Goal: Task Accomplishment & Management: Use online tool/utility

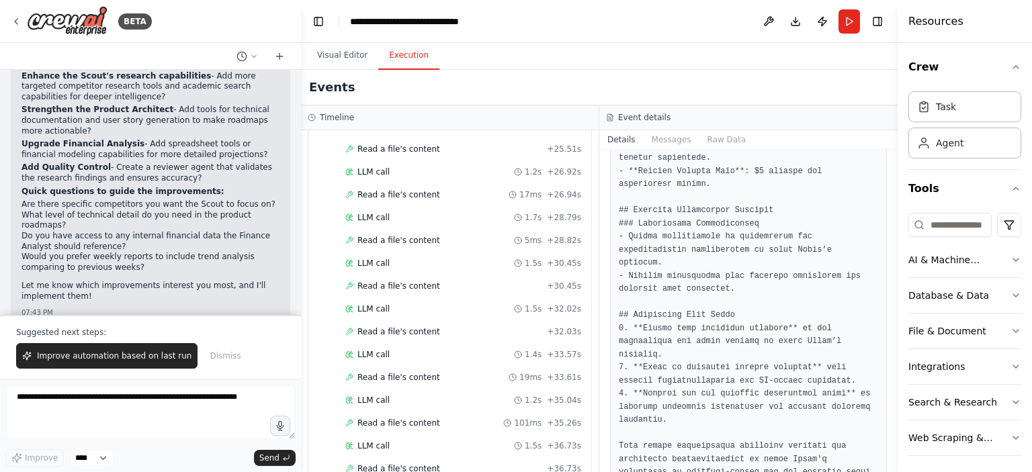
scroll to position [5531, 0]
click at [331, 54] on button "Visual Editor" at bounding box center [342, 56] width 72 height 28
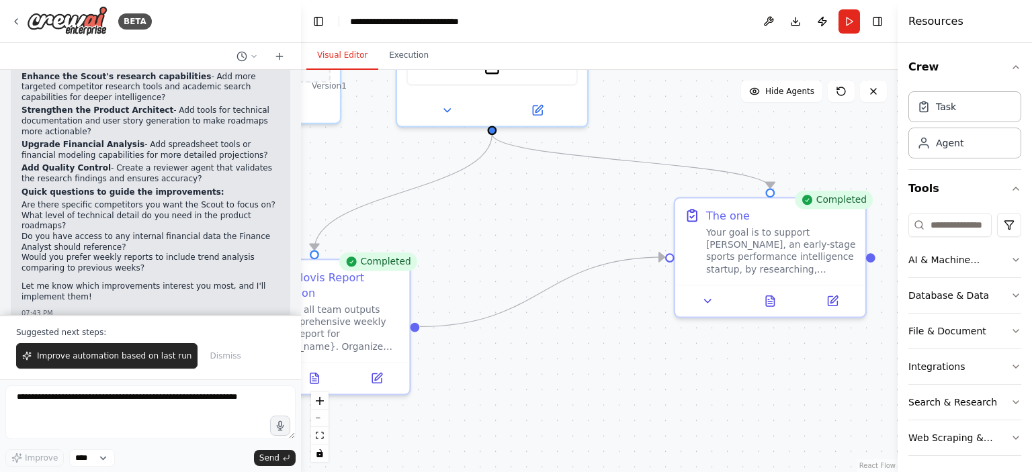
drag, startPoint x: 644, startPoint y: 168, endPoint x: 763, endPoint y: 135, distance: 123.4
click at [763, 135] on div ".deletable-edge-delete-btn { width: 20px; height: 20px; border: 0px solid #ffff…" at bounding box center [599, 271] width 597 height 403
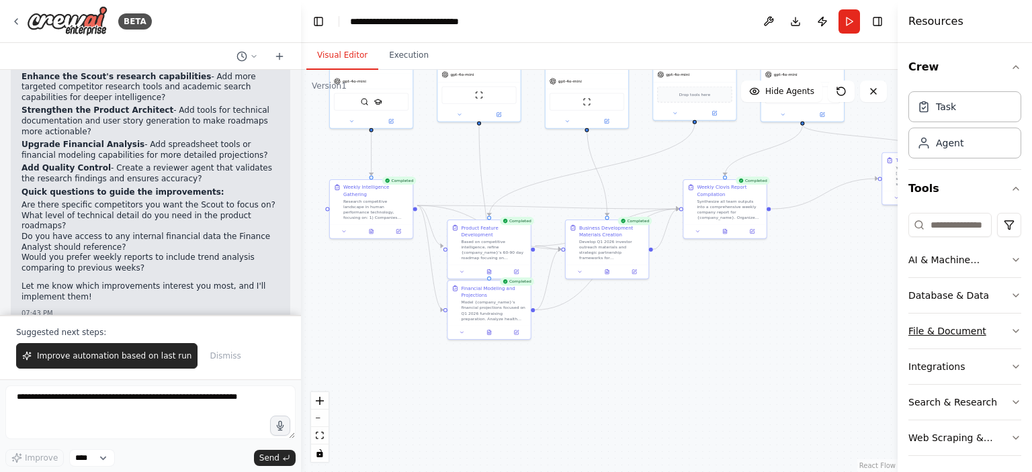
drag, startPoint x: 491, startPoint y: 366, endPoint x: 974, endPoint y: 323, distance: 485.8
click at [974, 323] on div "BETA Build me a crew of AI agents to act as my startup team for Clovis, an Oper…" at bounding box center [516, 236] width 1032 height 472
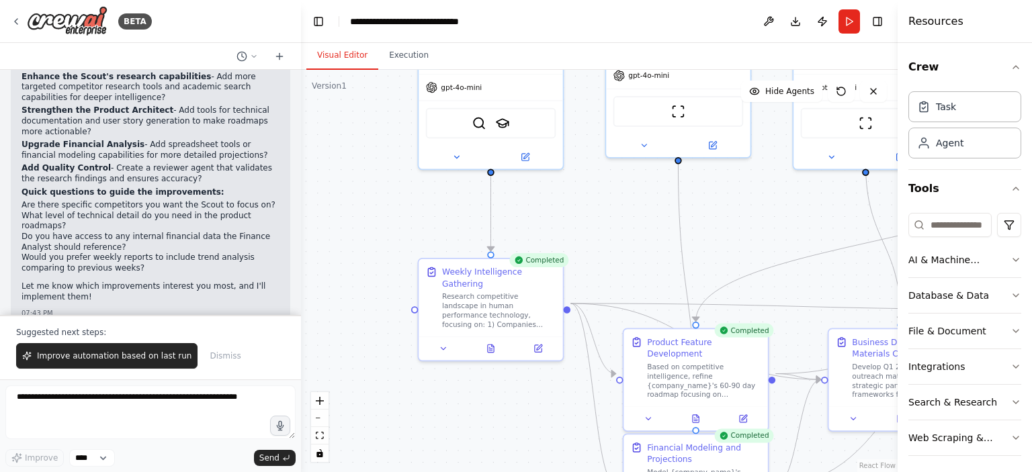
drag, startPoint x: 605, startPoint y: 130, endPoint x: 583, endPoint y: 274, distance: 144.8
click at [583, 274] on div ".deletable-edge-delete-btn { width: 20px; height: 20px; border: 0px solid #ffff…" at bounding box center [599, 271] width 597 height 403
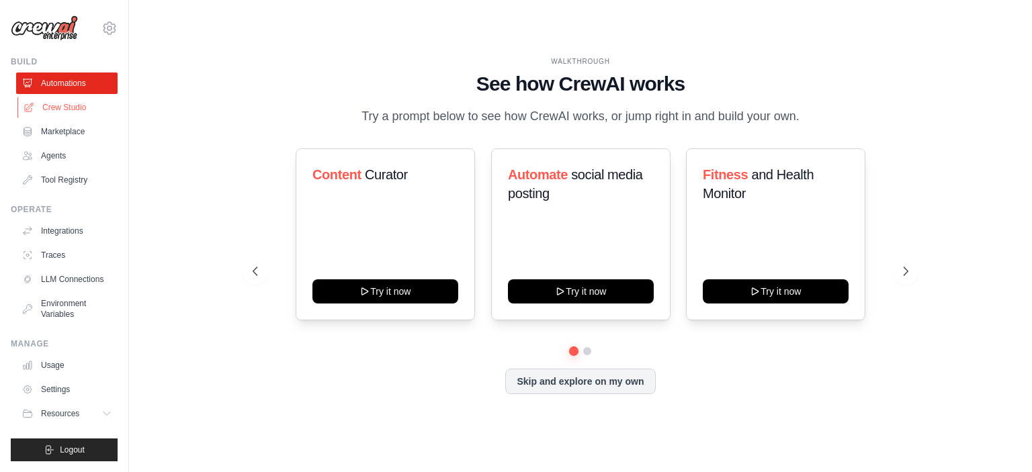
click at [74, 112] on link "Crew Studio" at bounding box center [67, 108] width 101 height 22
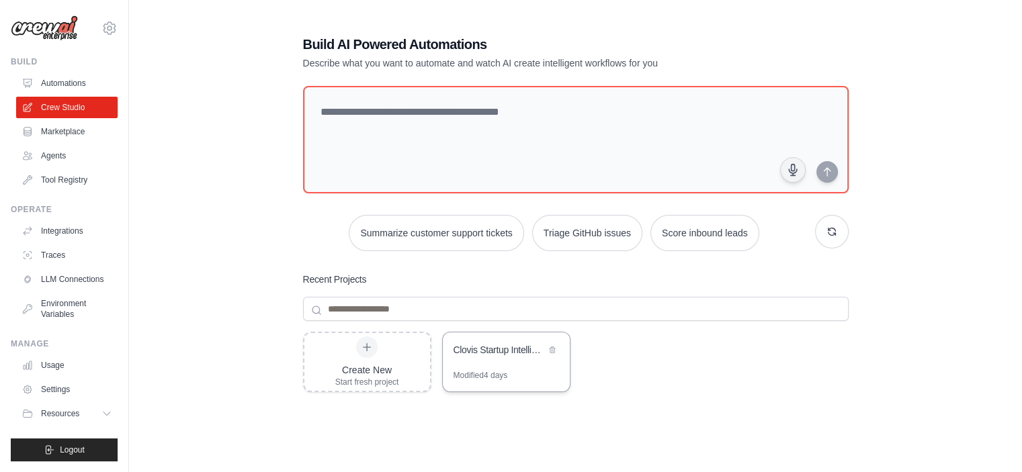
click at [505, 350] on div "Clovis Startup Intelligence Team" at bounding box center [500, 349] width 92 height 13
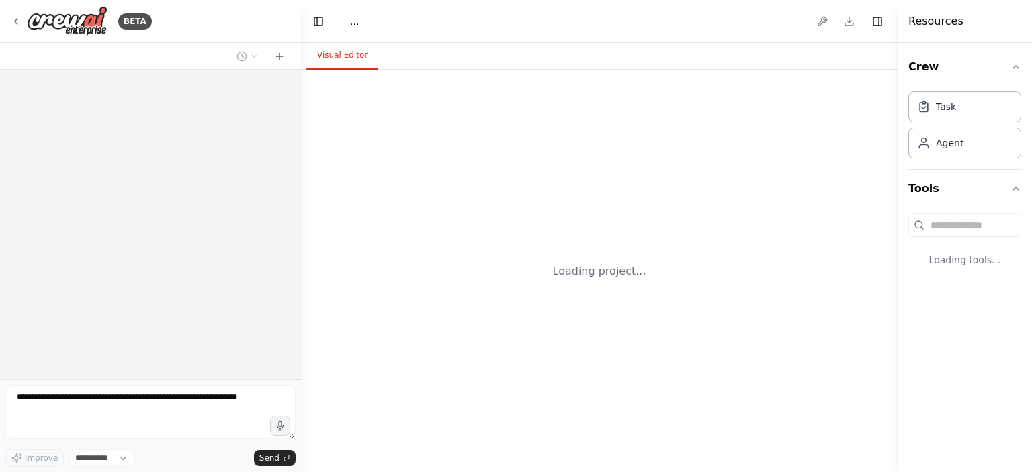
select select "****"
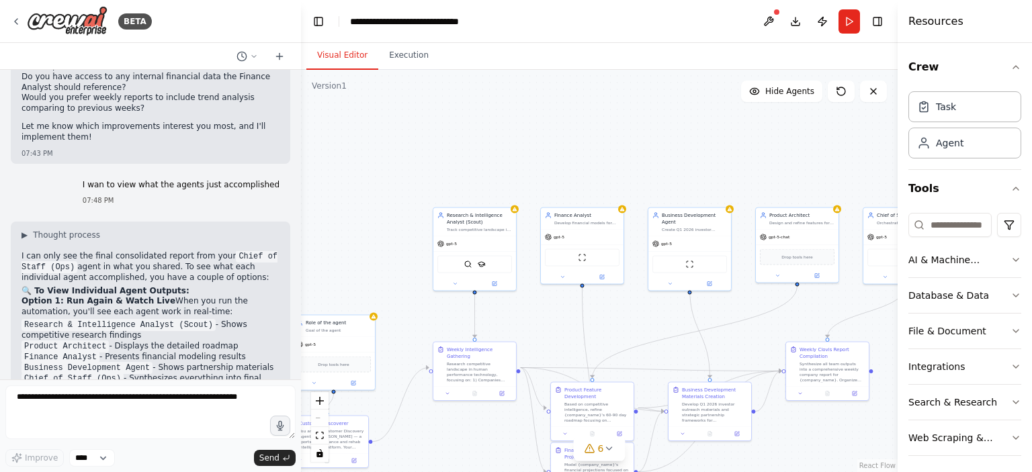
scroll to position [5680, 0]
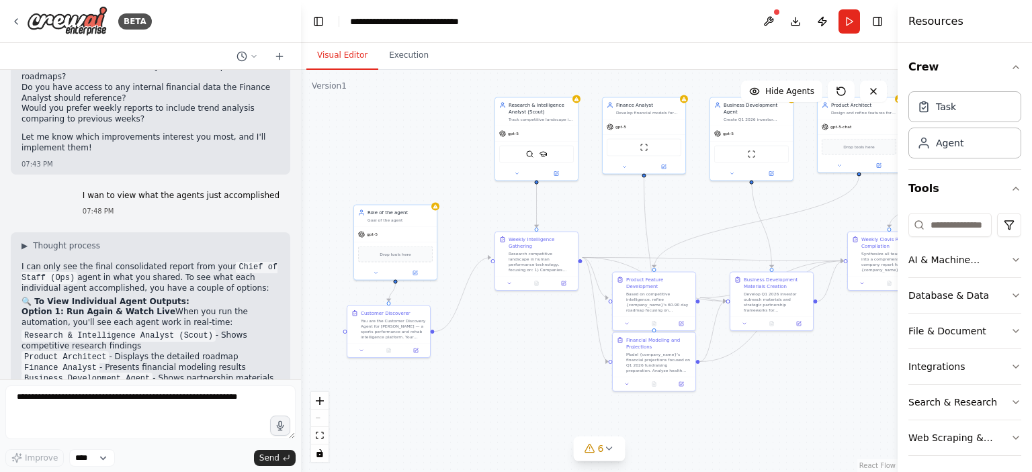
drag, startPoint x: 370, startPoint y: 245, endPoint x: 432, endPoint y: 136, distance: 125.8
click at [432, 136] on div ".deletable-edge-delete-btn { width: 20px; height: 20px; border: 0px solid #ffff…" at bounding box center [599, 271] width 597 height 403
drag, startPoint x: 392, startPoint y: 152, endPoint x: 376, endPoint y: 157, distance: 16.8
click at [376, 157] on div ".deletable-edge-delete-btn { width: 20px; height: 20px; border: 0px solid #ffff…" at bounding box center [599, 271] width 597 height 403
